Goal: Check status: Check status

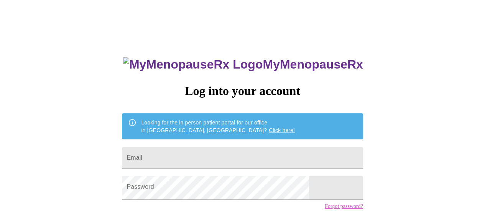
scroll to position [72, 0]
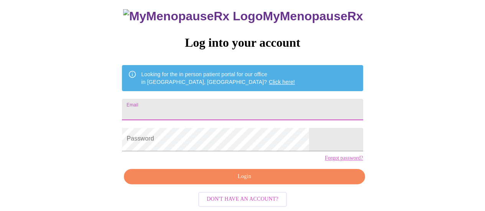
click at [162, 99] on input "Email" at bounding box center [242, 109] width 241 height 21
type input "[EMAIL_ADDRESS][DOMAIN_NAME]"
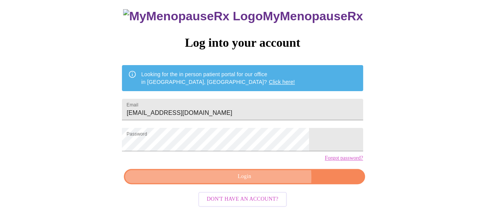
click at [238, 174] on span "Login" at bounding box center [244, 177] width 223 height 10
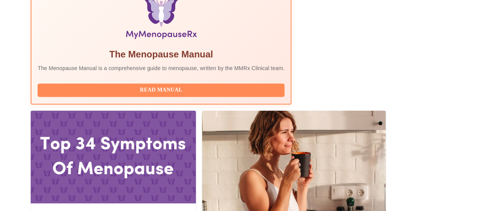
scroll to position [276, 0]
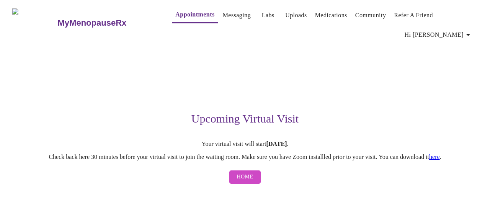
click at [440, 160] on link "here" at bounding box center [434, 157] width 11 height 7
